Goal: Information Seeking & Learning: Learn about a topic

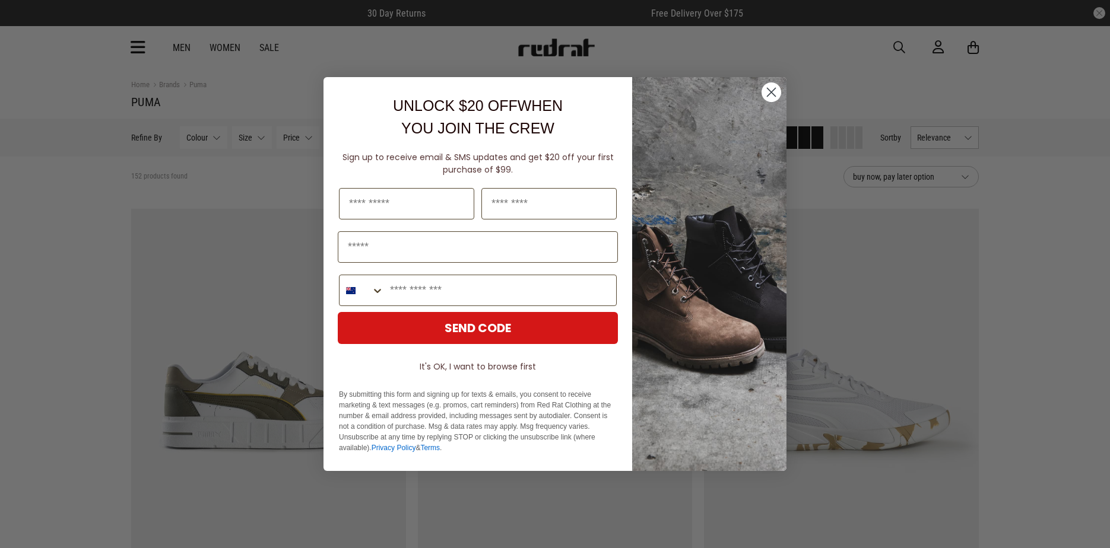
click at [774, 91] on circle "Close dialog" at bounding box center [771, 92] width 20 height 20
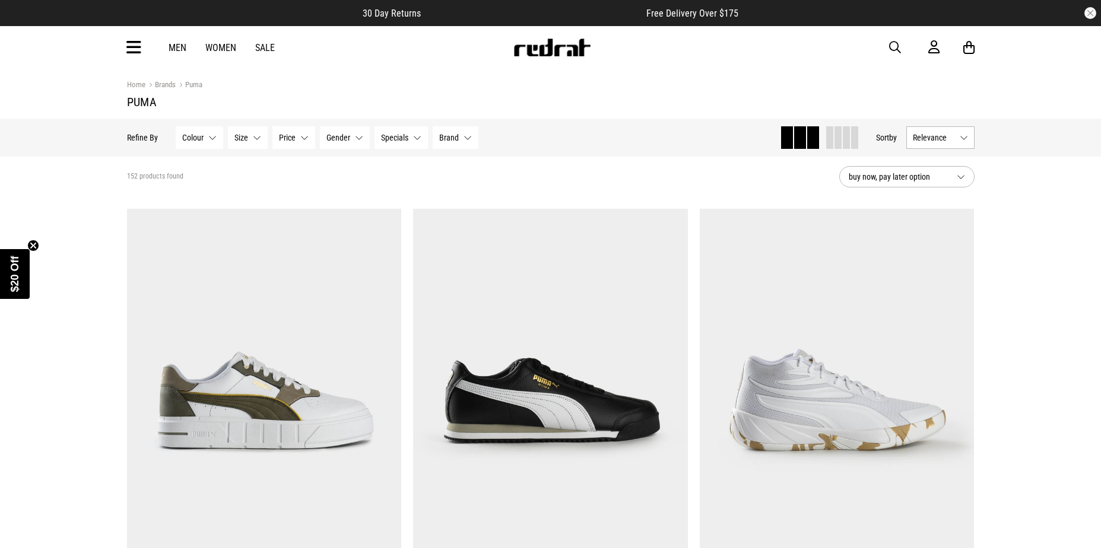
click at [224, 47] on link "Women" at bounding box center [220, 47] width 31 height 11
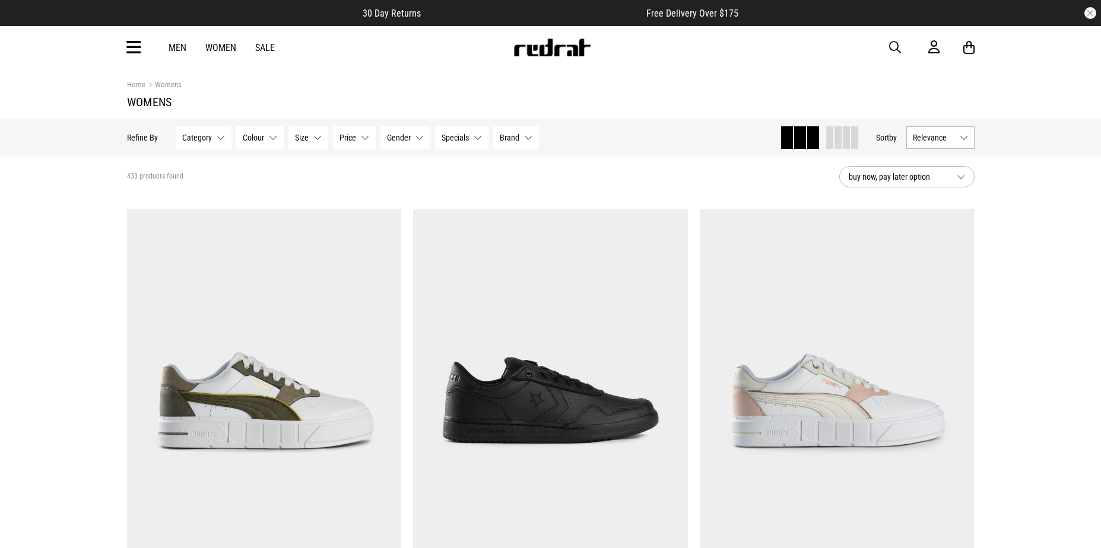
click at [312, 142] on button "Size None selected" at bounding box center [308, 137] width 40 height 23
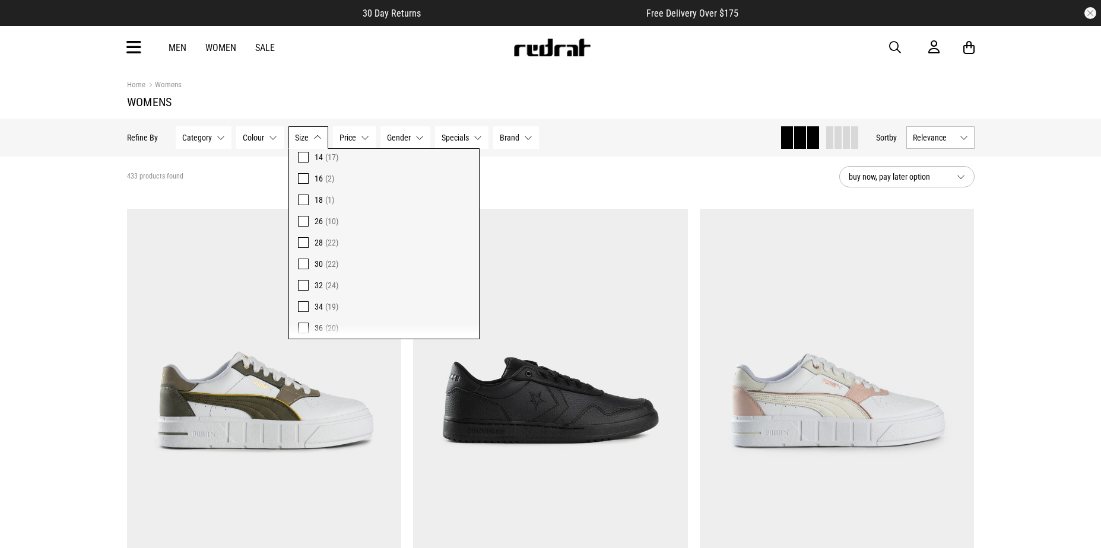
scroll to position [534, 0]
click at [300, 301] on span at bounding box center [303, 304] width 11 height 11
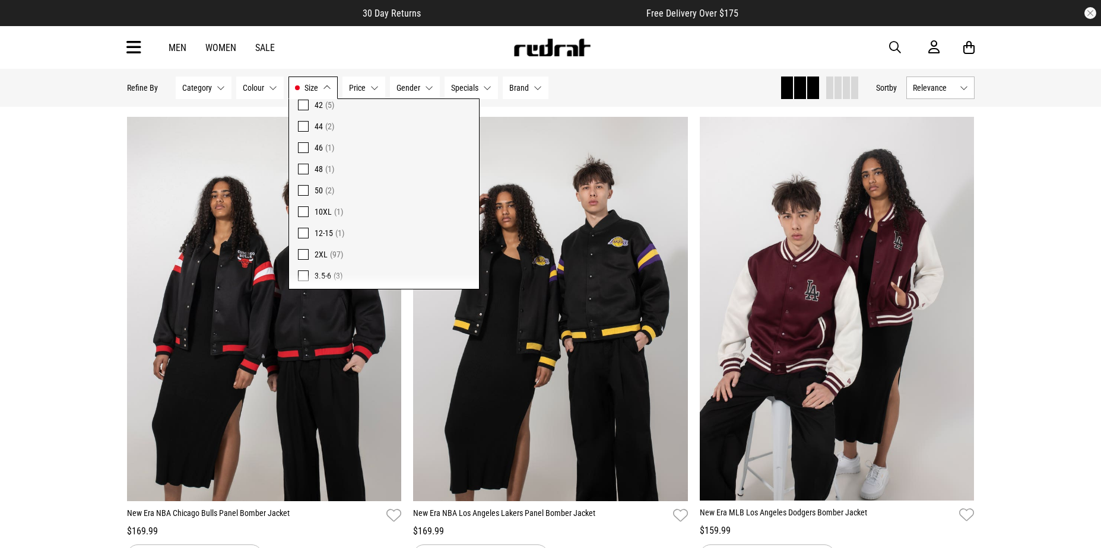
click at [605, 89] on div "Hide Refine s Refine By Filters Category None selected Category 0 Selected Clea…" at bounding box center [448, 88] width 643 height 26
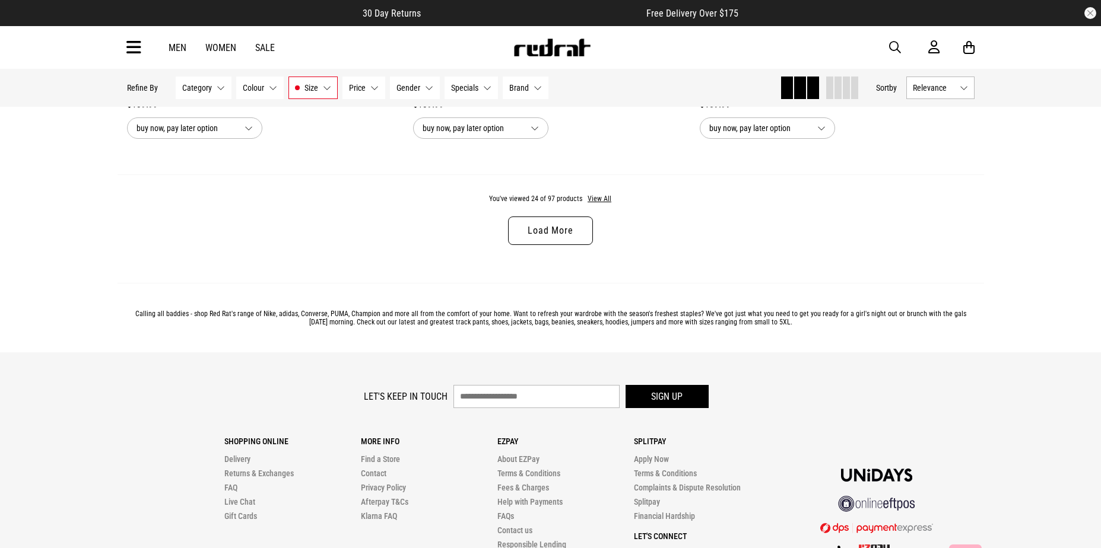
scroll to position [3547, 0]
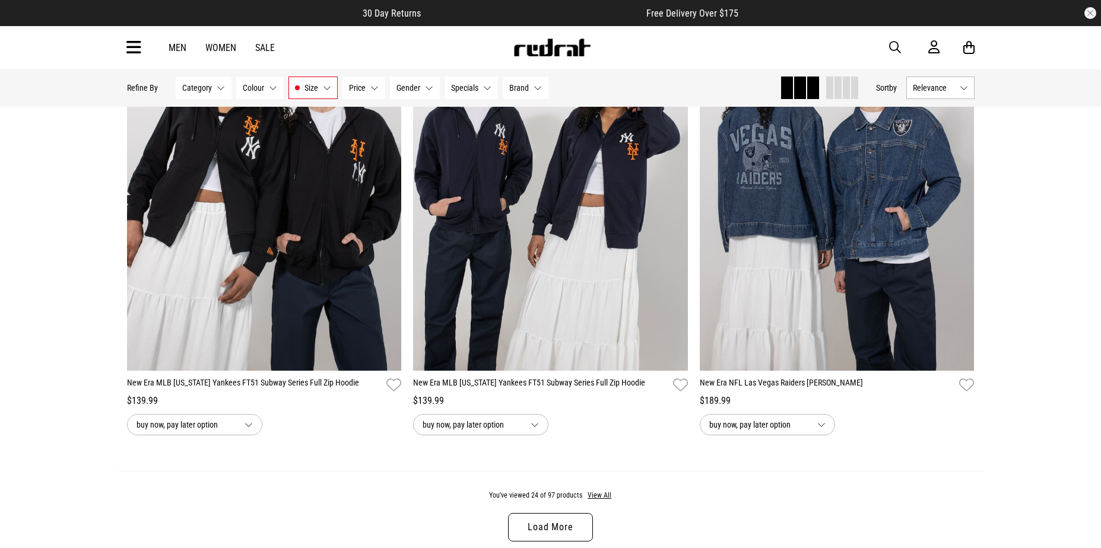
click at [572, 532] on link "Load More" at bounding box center [550, 527] width 84 height 28
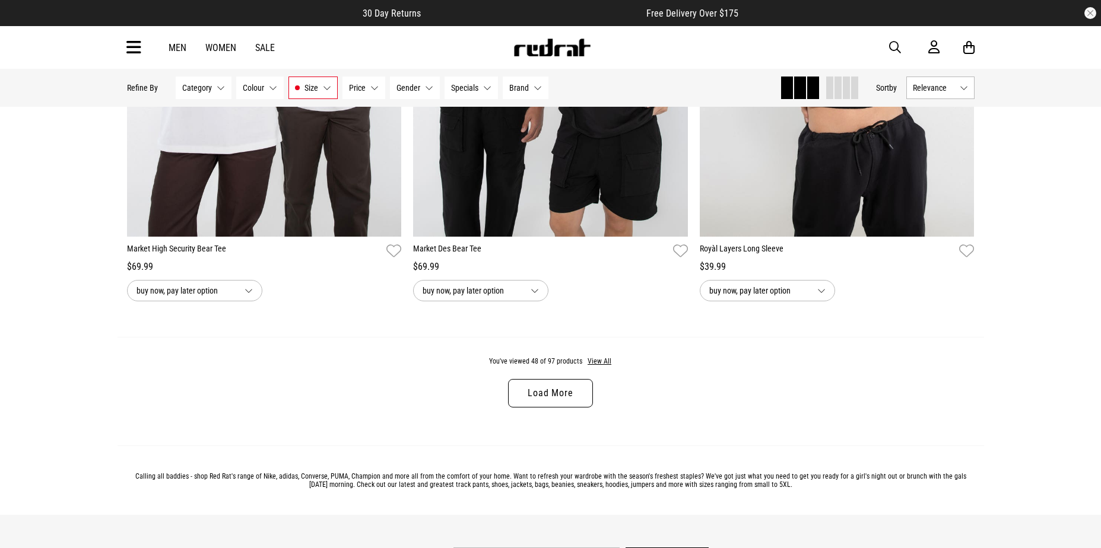
scroll to position [7760, 0]
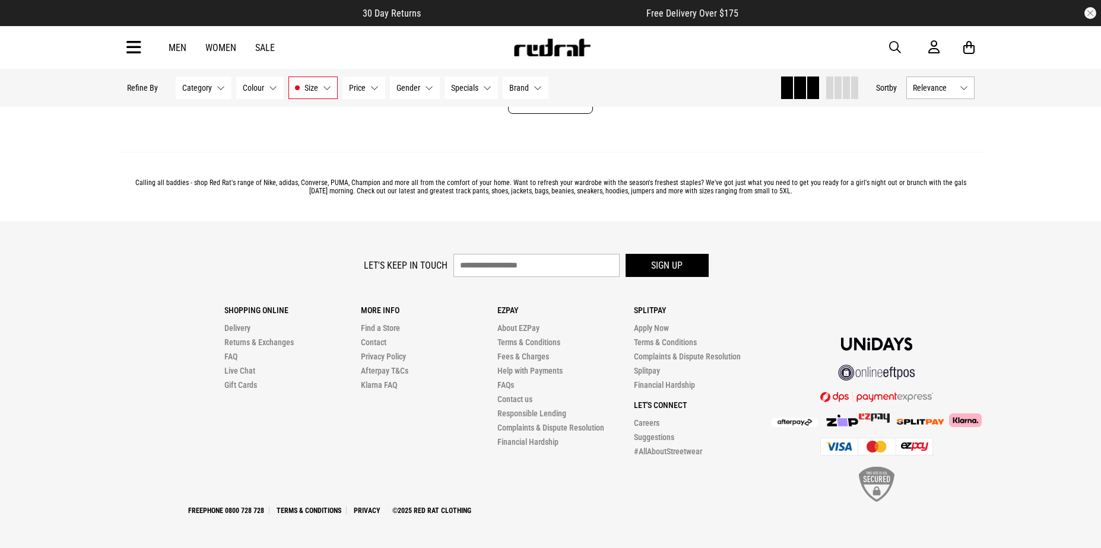
click at [549, 114] on link "Load More" at bounding box center [550, 99] width 84 height 28
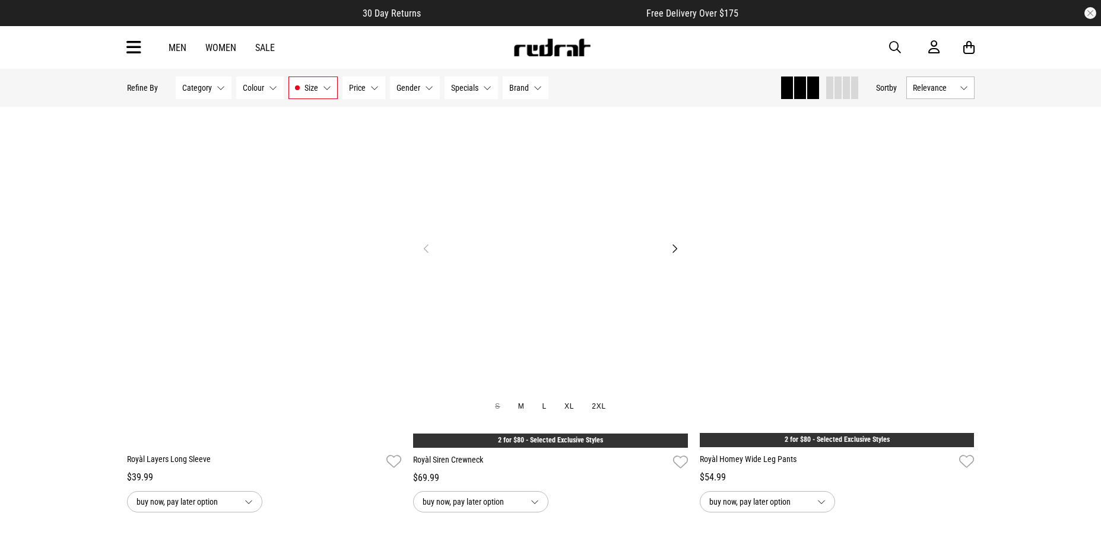
scroll to position [7760, 0]
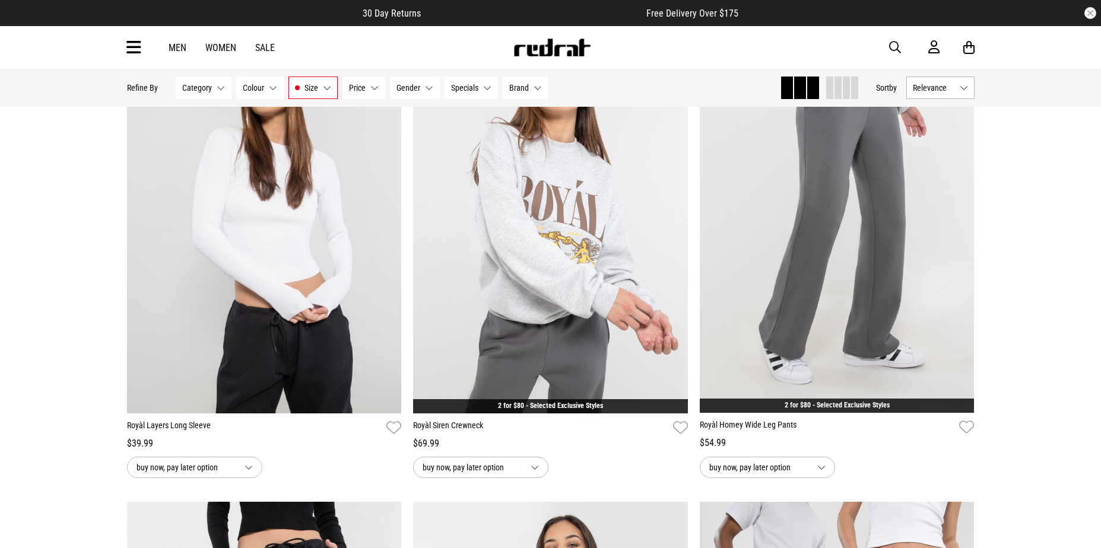
click at [214, 95] on button "Category None selected" at bounding box center [204, 88] width 56 height 23
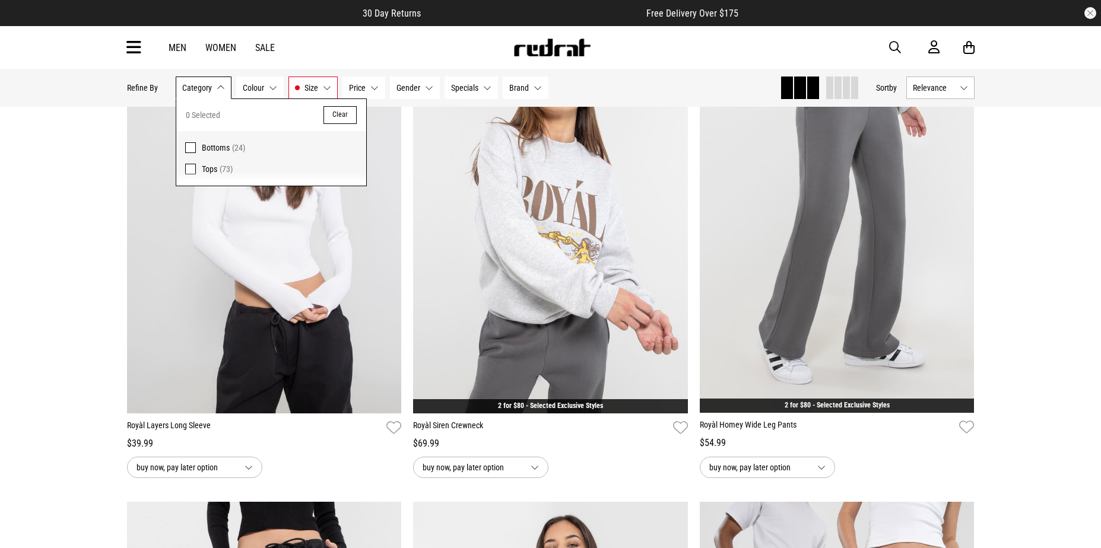
click at [226, 46] on link "Women" at bounding box center [220, 47] width 31 height 11
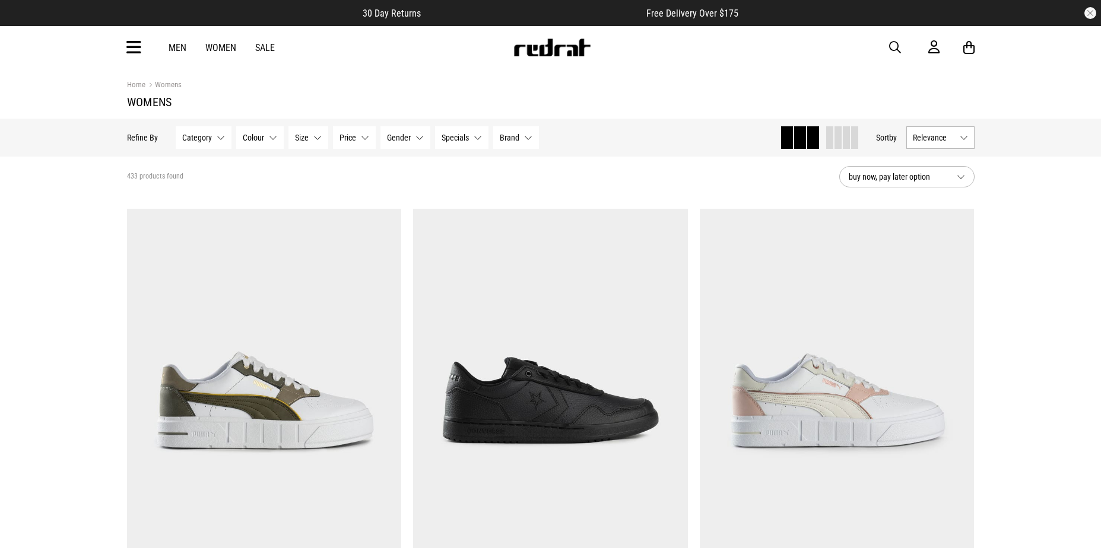
click at [138, 47] on icon at bounding box center [133, 48] width 15 height 20
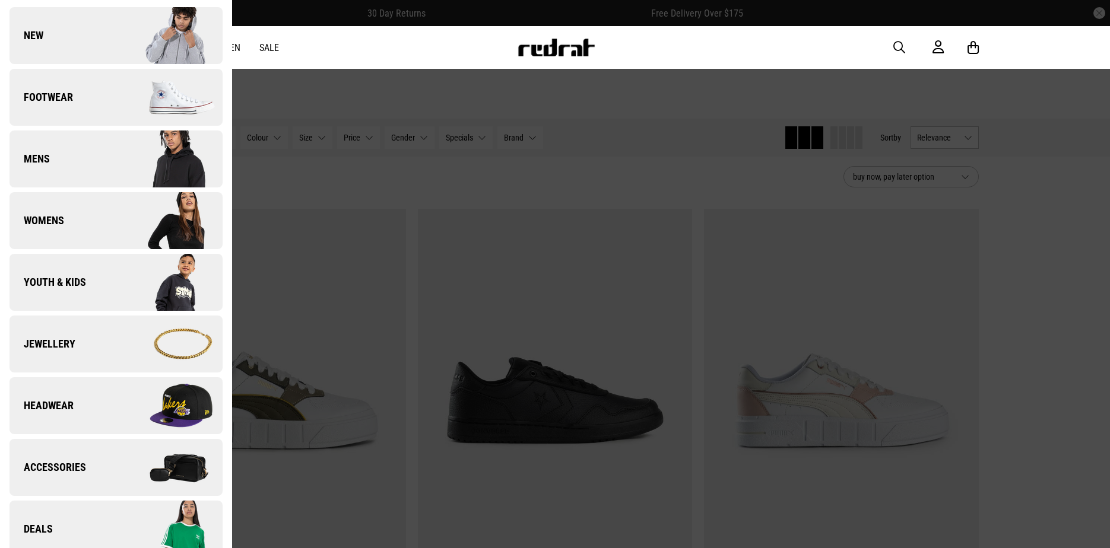
scroll to position [119, 0]
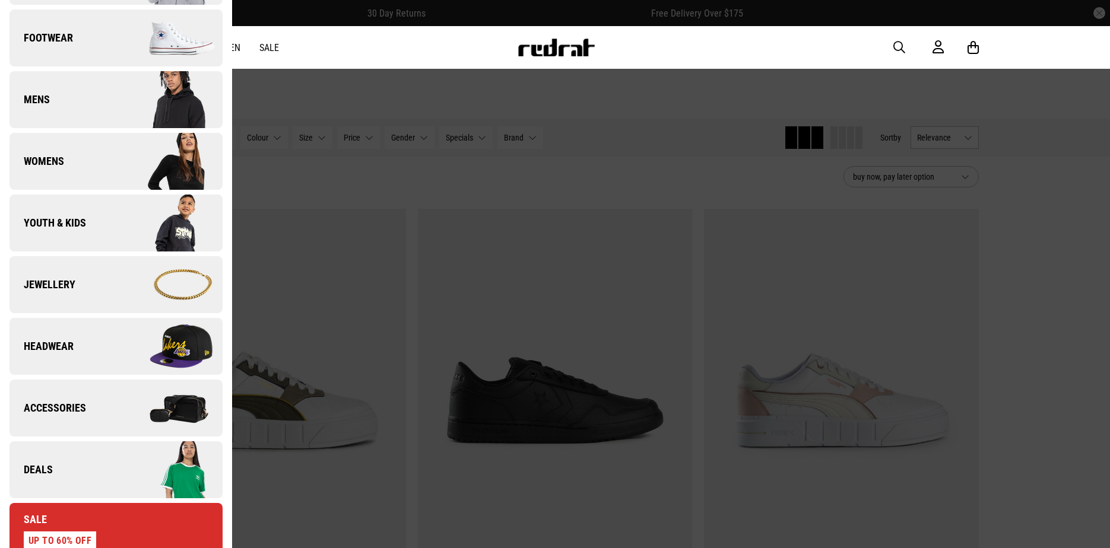
click at [100, 407] on link "Accessories" at bounding box center [115, 408] width 213 height 57
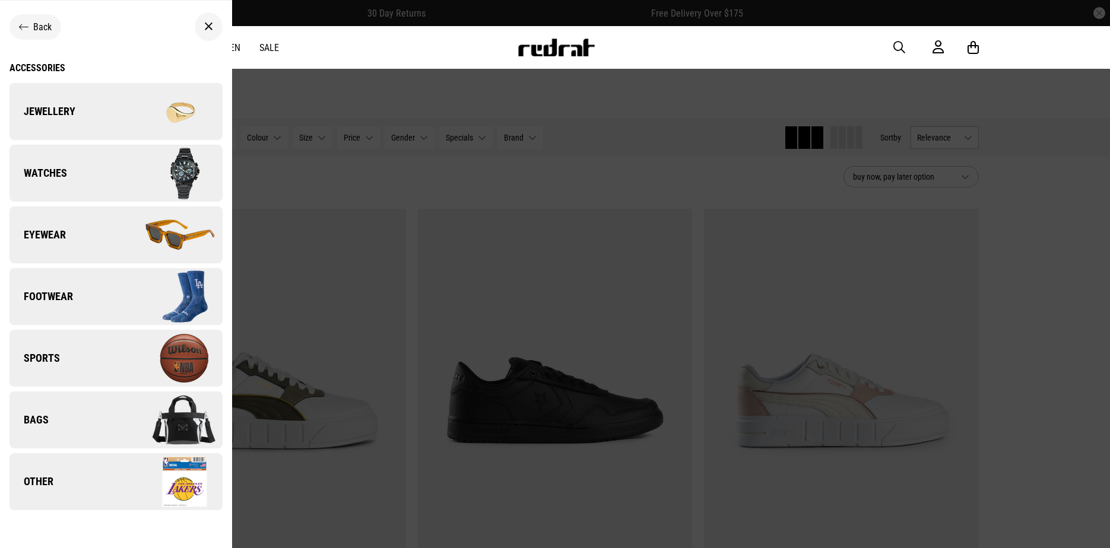
click at [120, 432] on img at bounding box center [169, 420] width 106 height 59
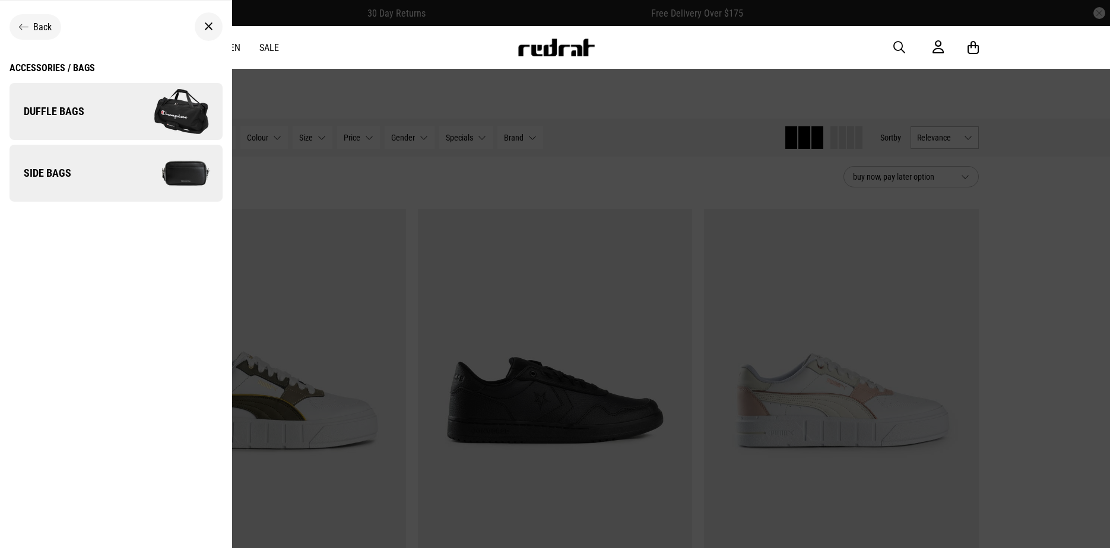
click at [108, 120] on link "Duffle Bags" at bounding box center [115, 111] width 213 height 57
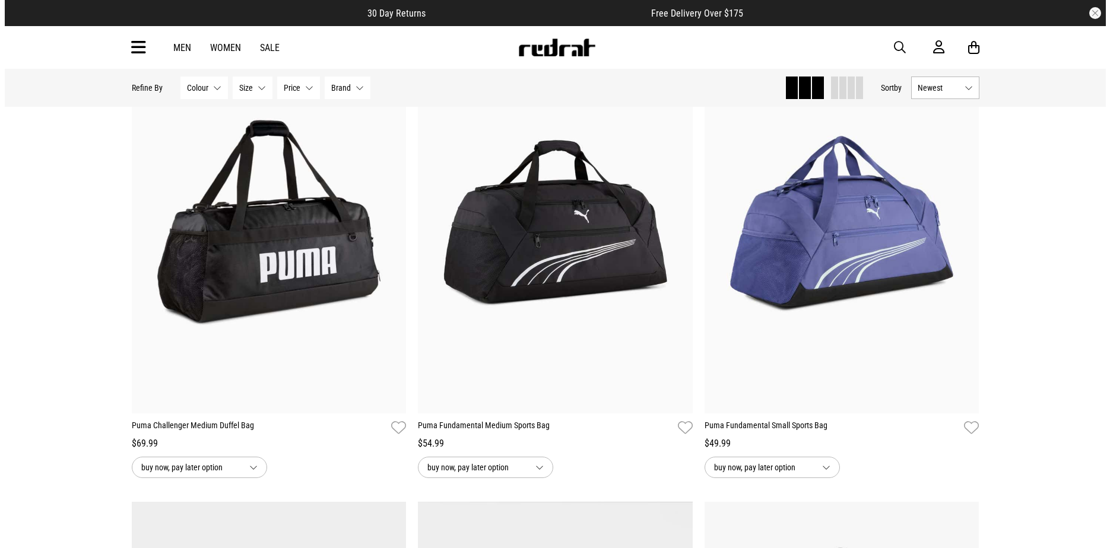
scroll to position [593, 0]
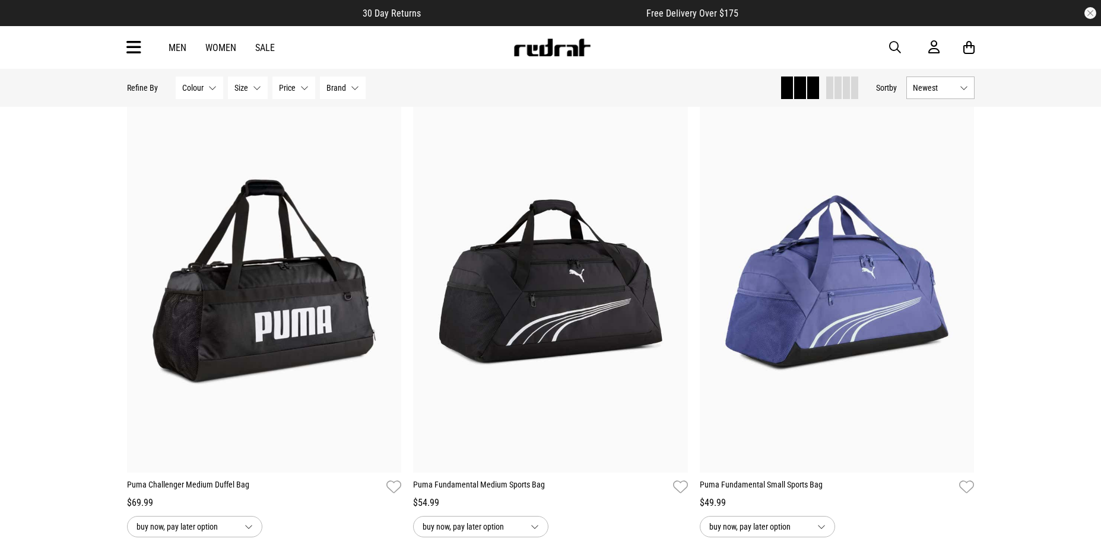
click at [128, 52] on icon at bounding box center [133, 48] width 15 height 20
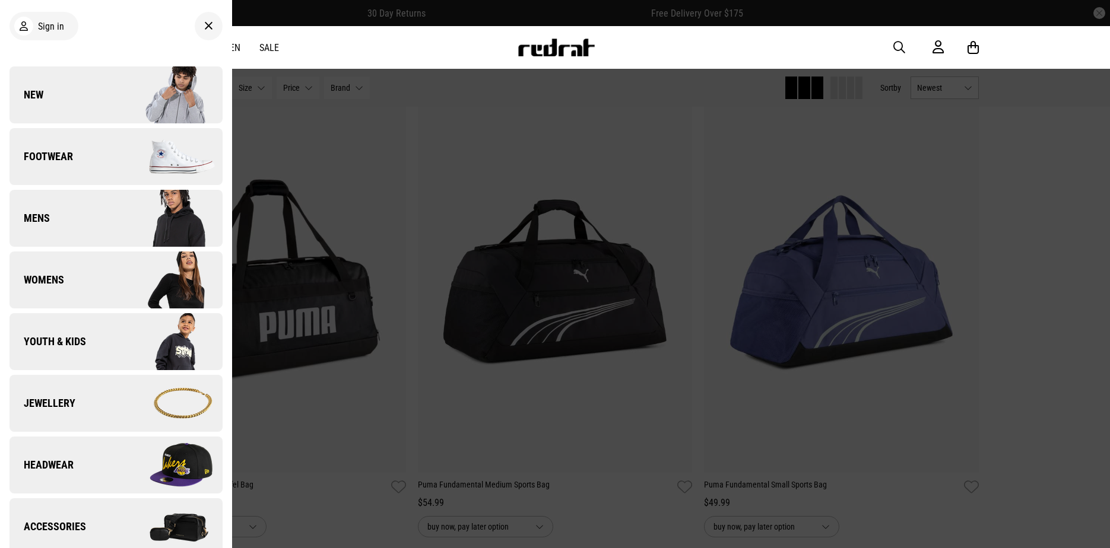
click at [116, 514] on img at bounding box center [169, 526] width 106 height 59
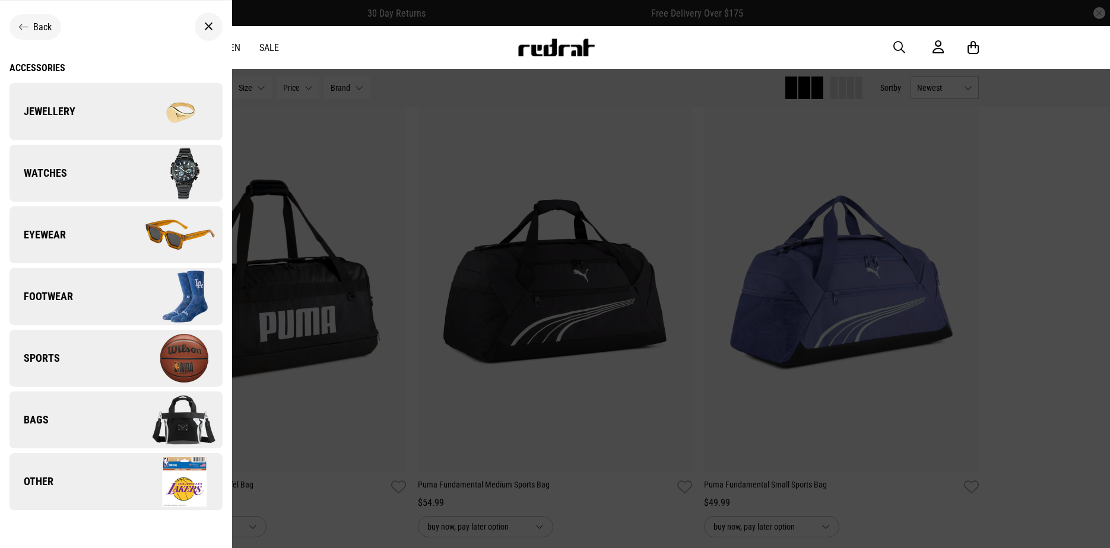
click at [102, 416] on link "Bags" at bounding box center [115, 420] width 213 height 57
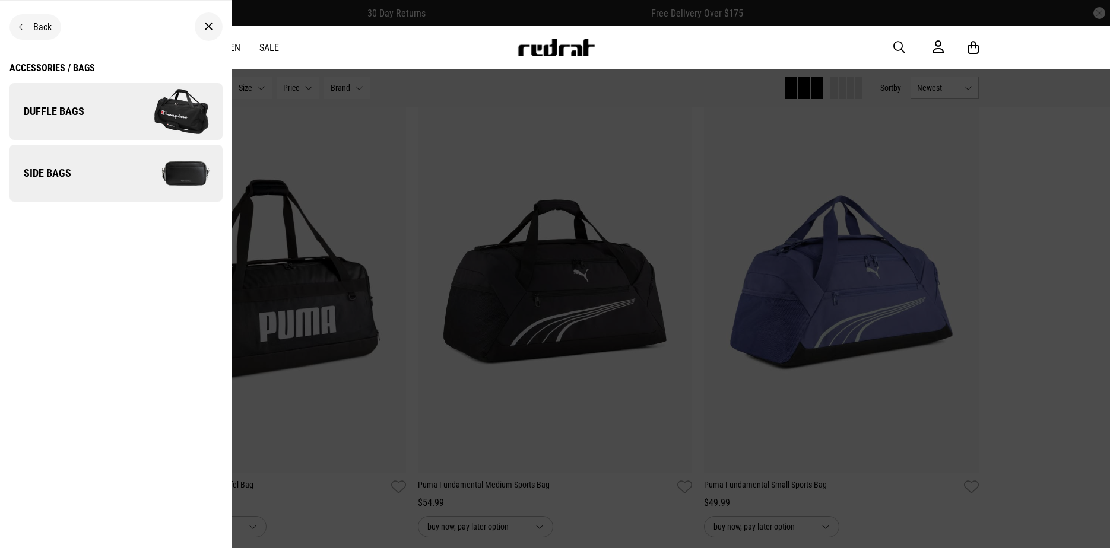
click at [82, 172] on link "Side Bags" at bounding box center [115, 173] width 213 height 57
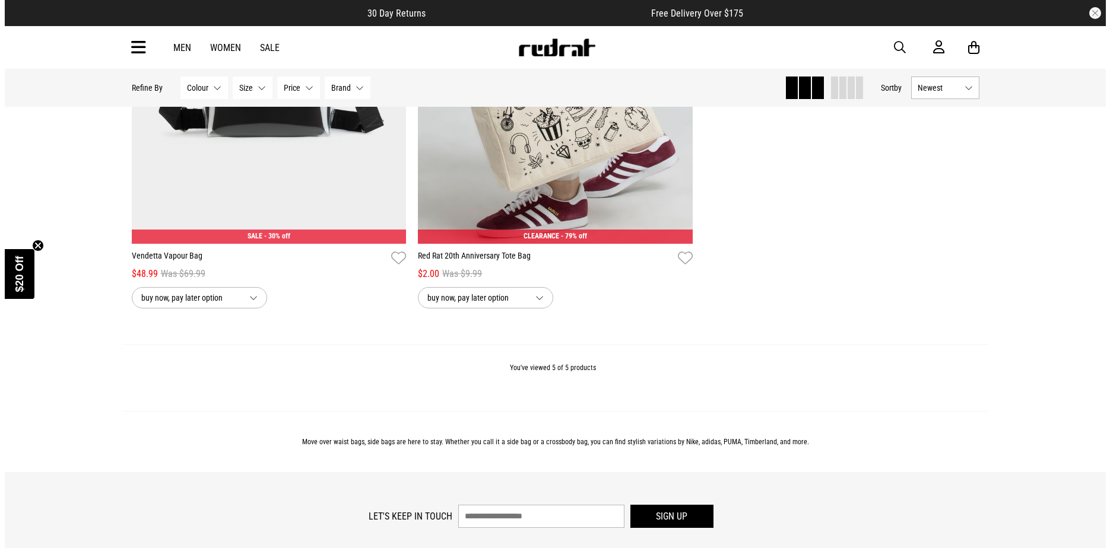
scroll to position [645, 0]
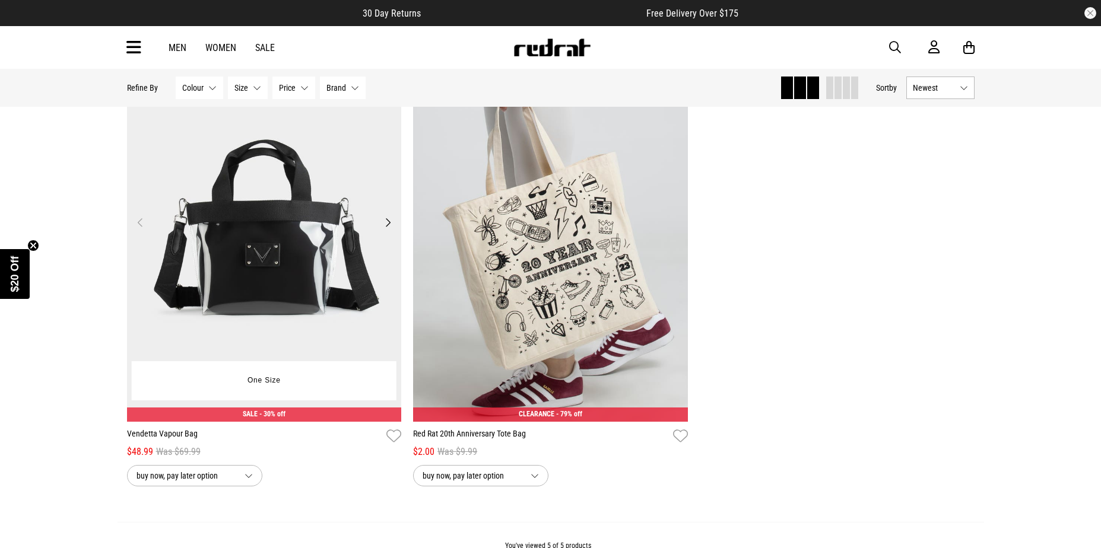
click at [383, 227] on button "Next" at bounding box center [387, 222] width 15 height 14
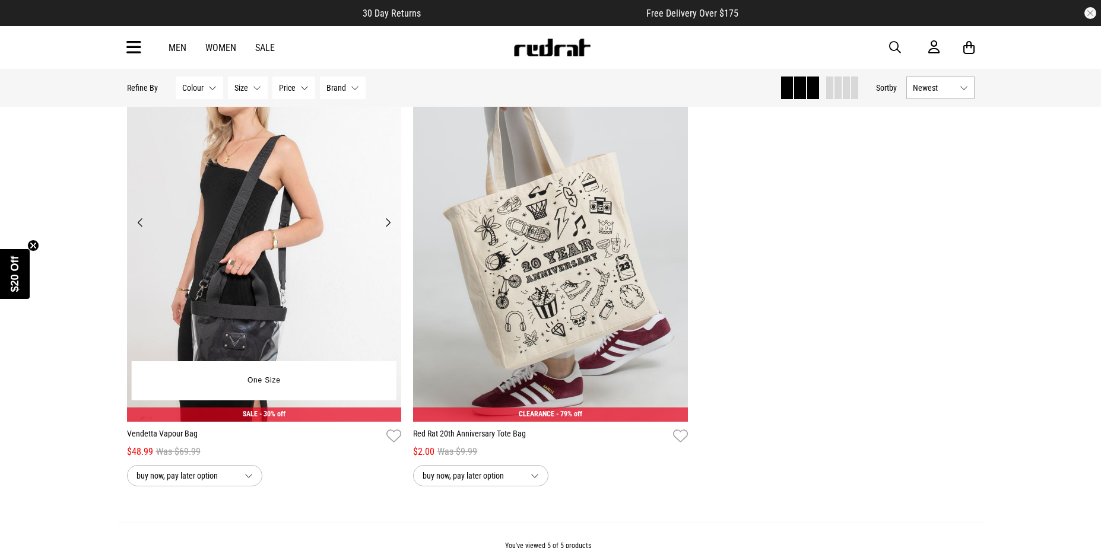
click at [383, 227] on button "Next" at bounding box center [387, 222] width 15 height 14
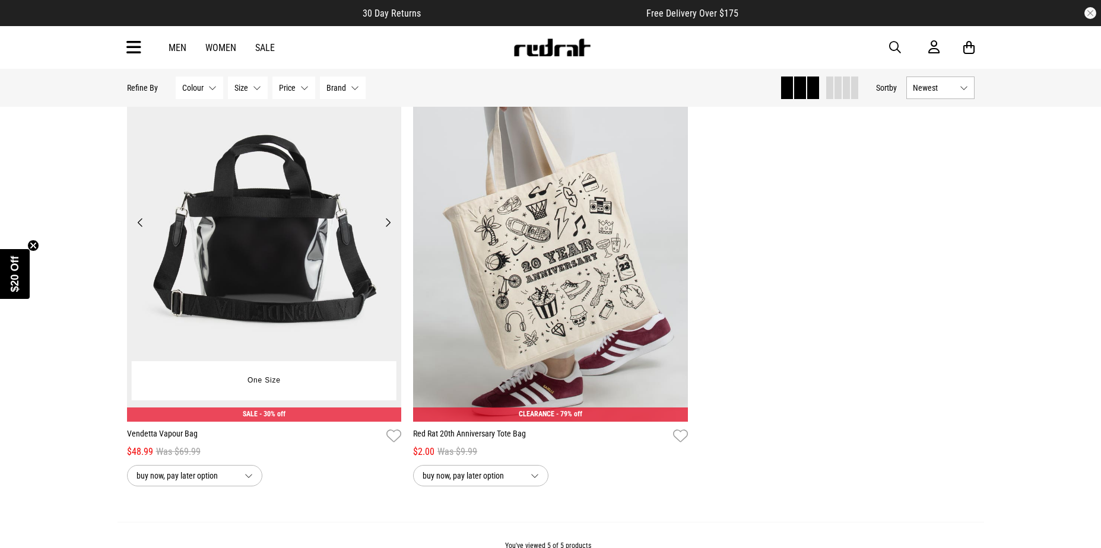
click at [383, 227] on button "Next" at bounding box center [387, 222] width 15 height 14
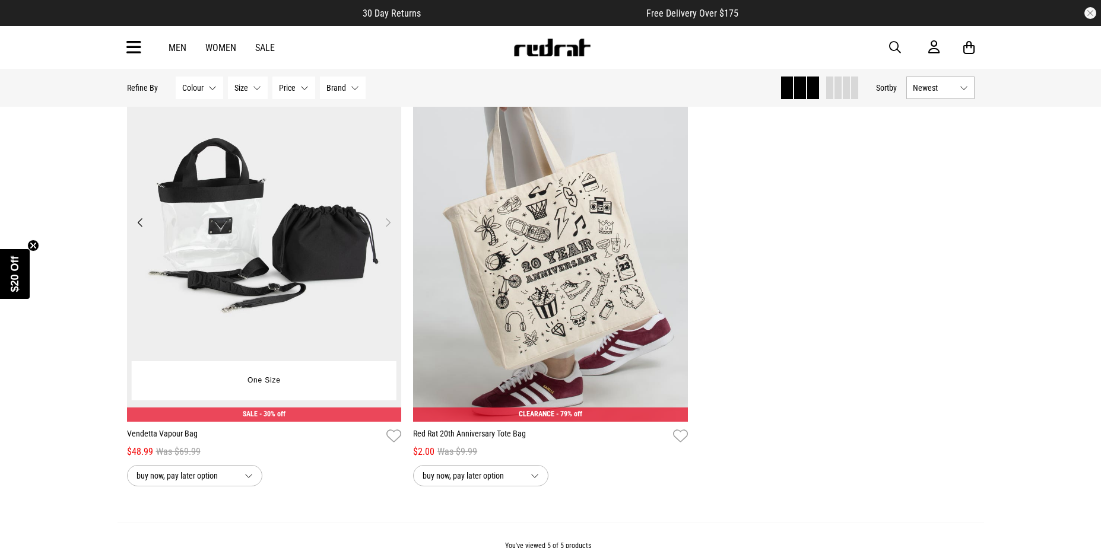
click at [383, 227] on button "Next" at bounding box center [387, 222] width 15 height 14
click at [133, 51] on icon at bounding box center [133, 48] width 15 height 20
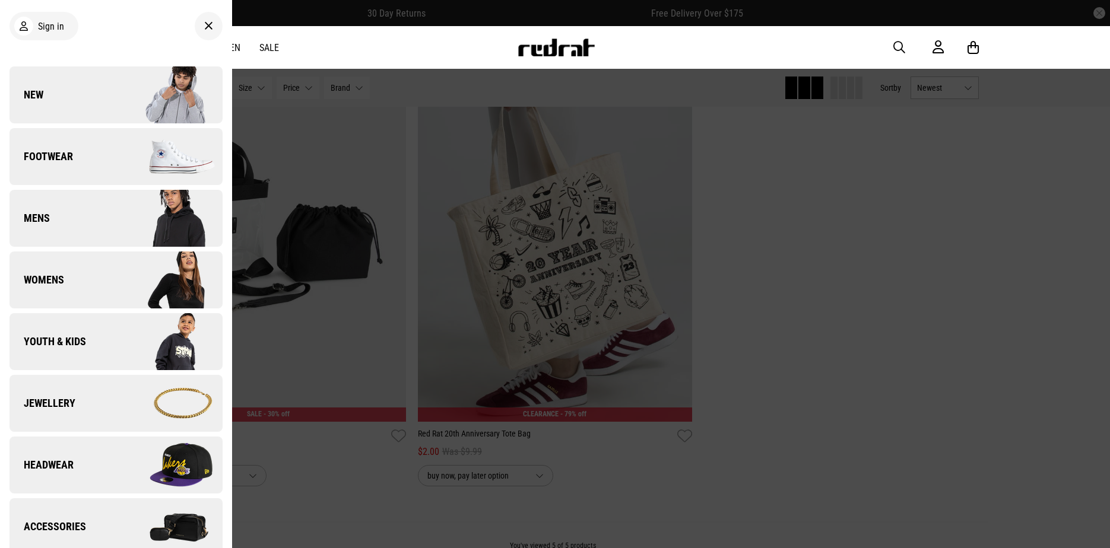
scroll to position [356, 0]
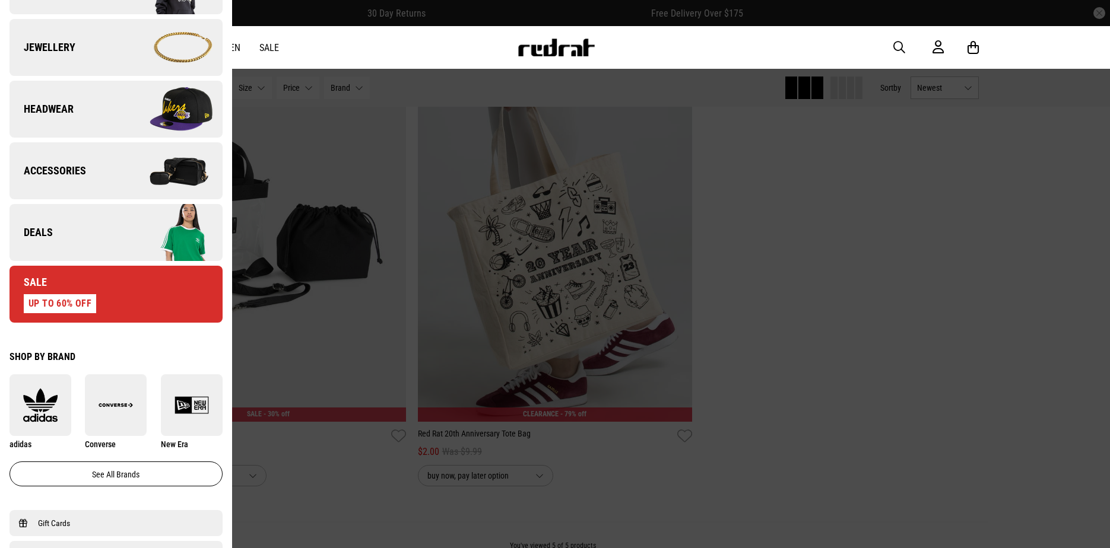
click at [81, 240] on link "Deals" at bounding box center [115, 232] width 213 height 57
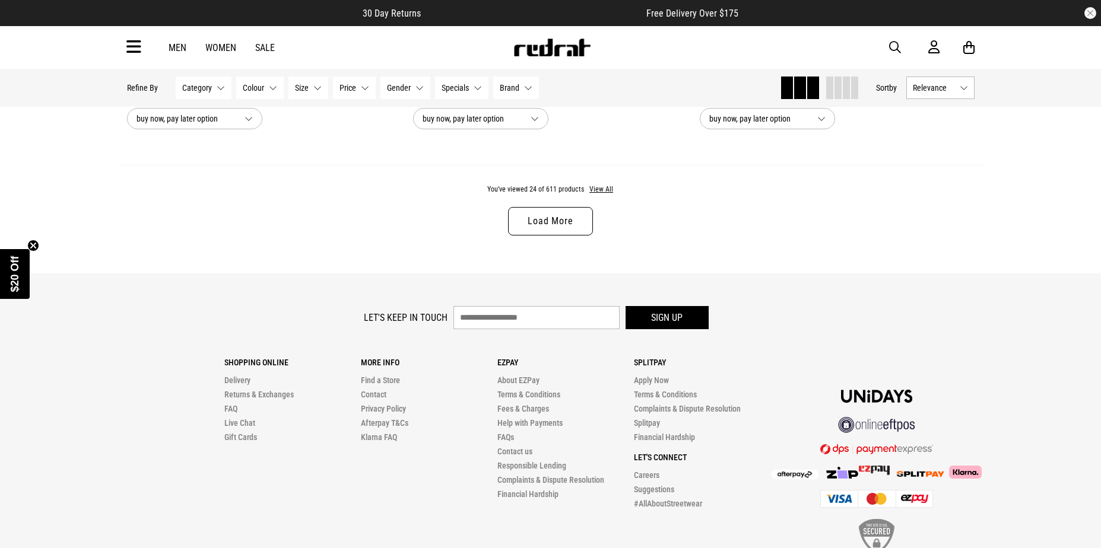
scroll to position [3844, 0]
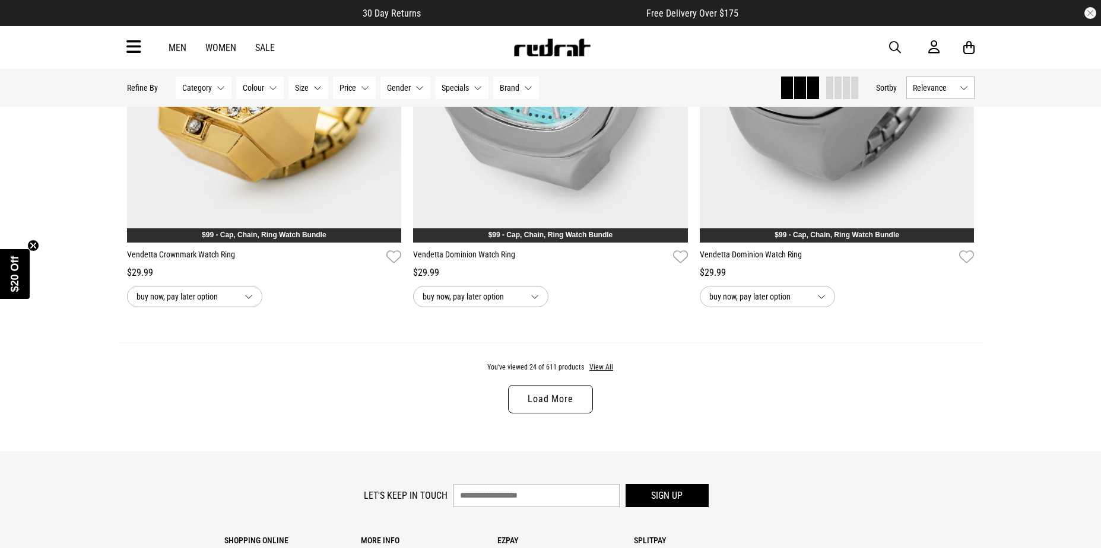
click at [518, 410] on link "Load More" at bounding box center [550, 399] width 84 height 28
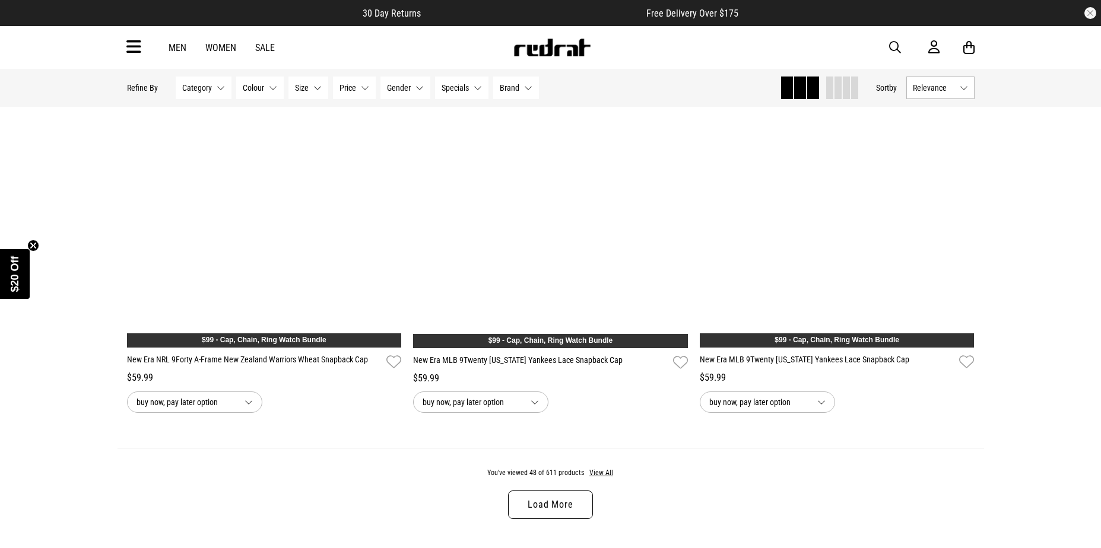
scroll to position [7642, 0]
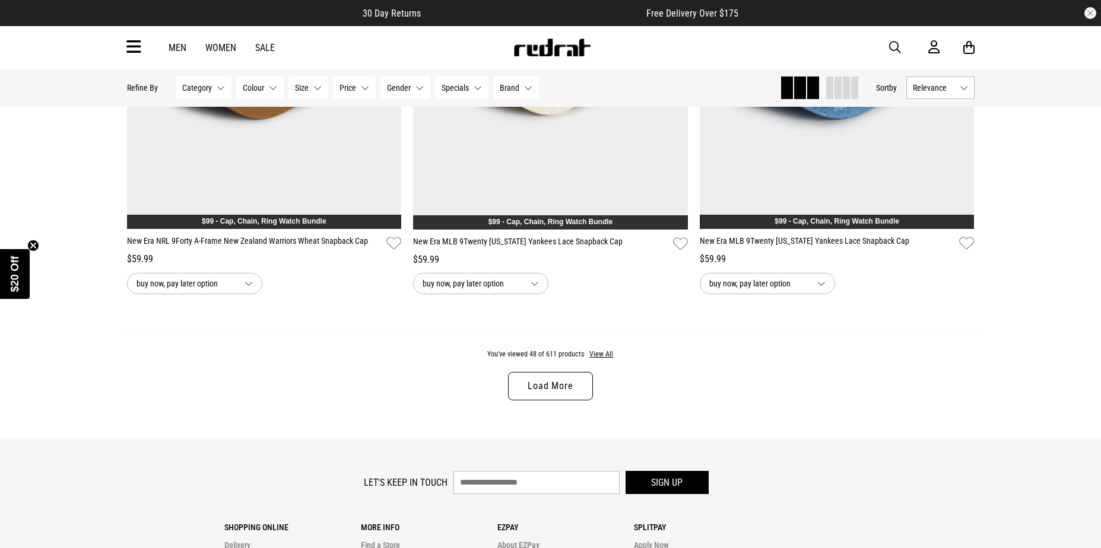
click at [539, 401] on link "Load More" at bounding box center [550, 386] width 84 height 28
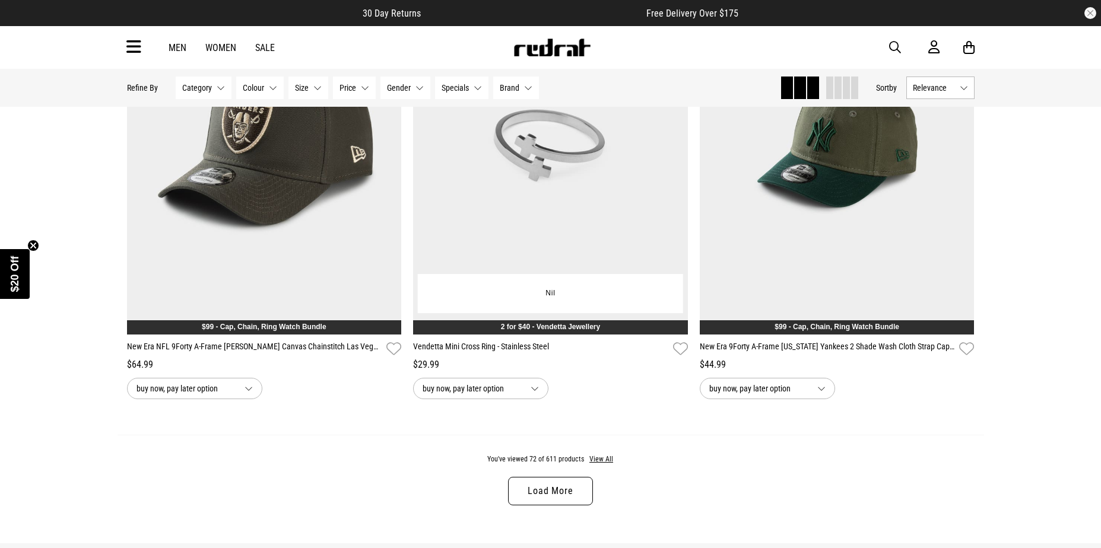
scroll to position [11440, 0]
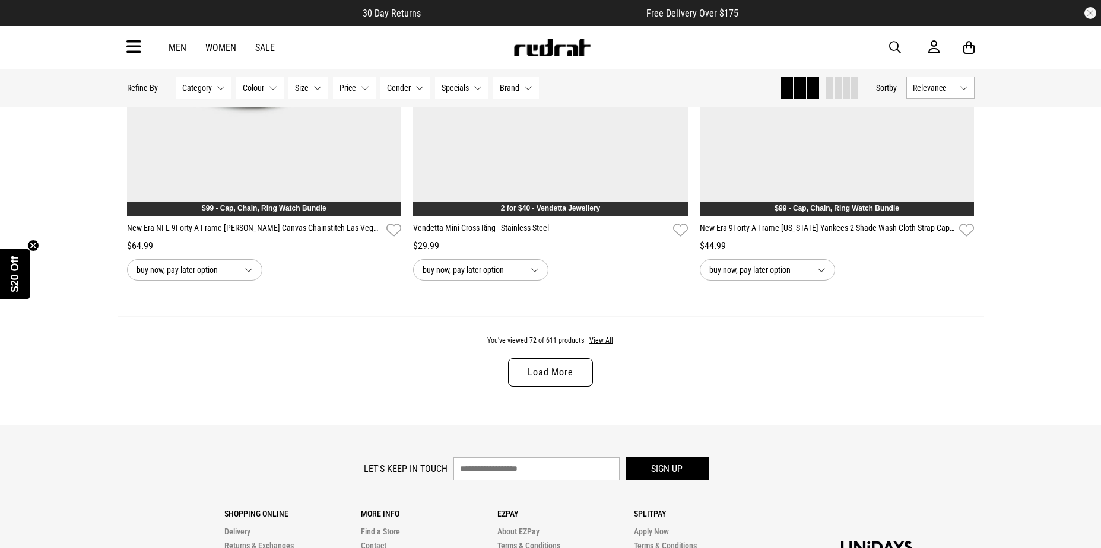
click at [531, 387] on link "Load More" at bounding box center [550, 372] width 84 height 28
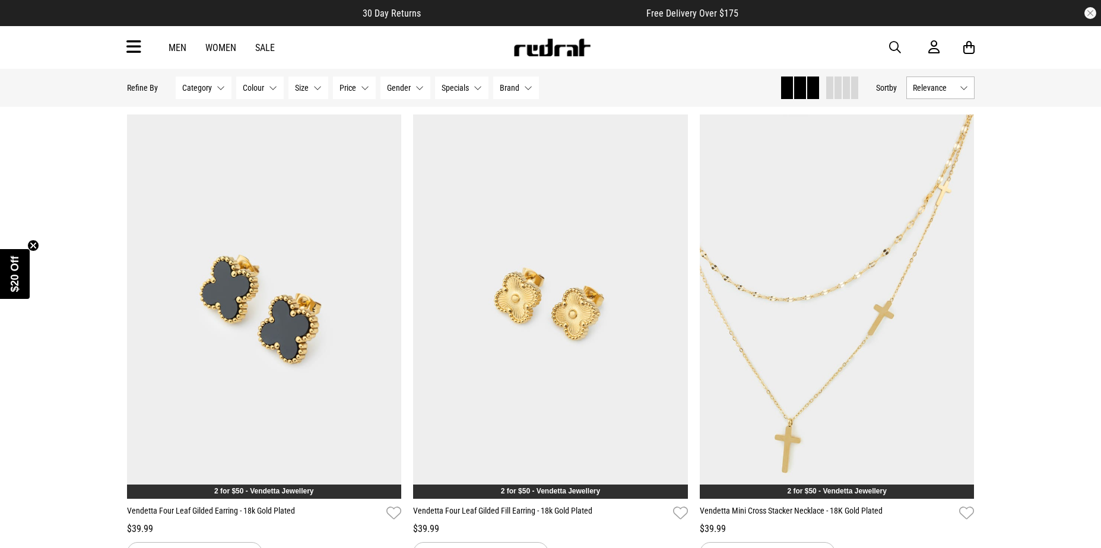
scroll to position [15179, 0]
